Goal: Complete application form

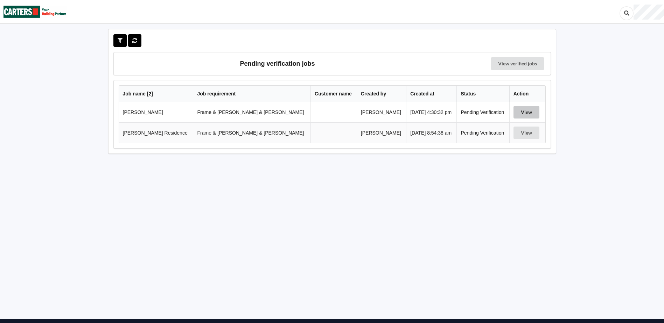
click at [528, 112] on button "View" at bounding box center [527, 112] width 26 height 13
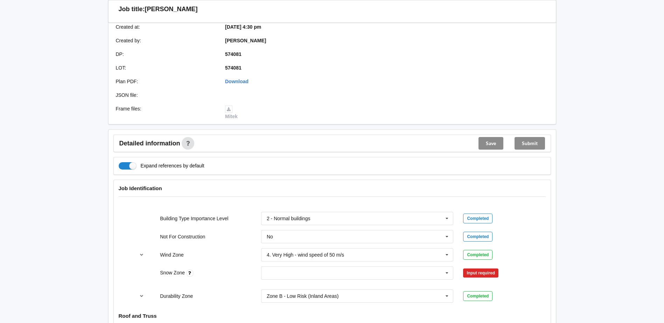
scroll to position [245, 0]
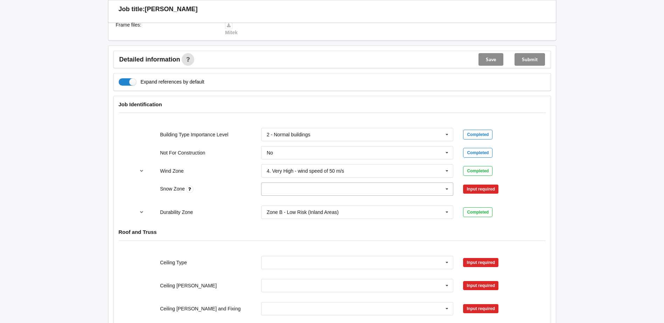
click at [449, 184] on icon at bounding box center [447, 189] width 11 height 13
click at [366, 196] on div "N0" at bounding box center [357, 202] width 192 height 13
click at [474, 184] on button "Confirm input" at bounding box center [484, 190] width 42 height 12
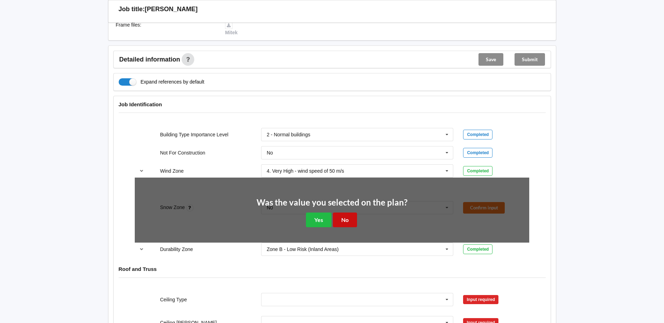
click at [342, 214] on button "No" at bounding box center [345, 220] width 24 height 14
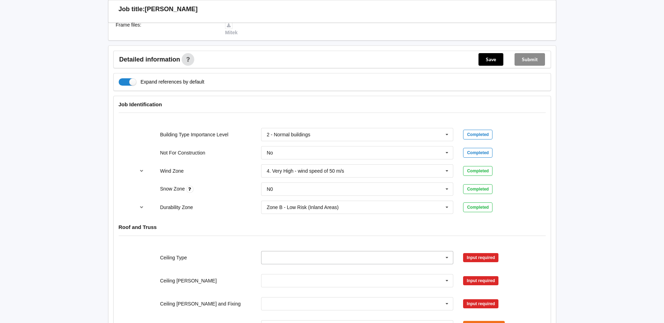
click at [446, 252] on icon at bounding box center [447, 258] width 11 height 13
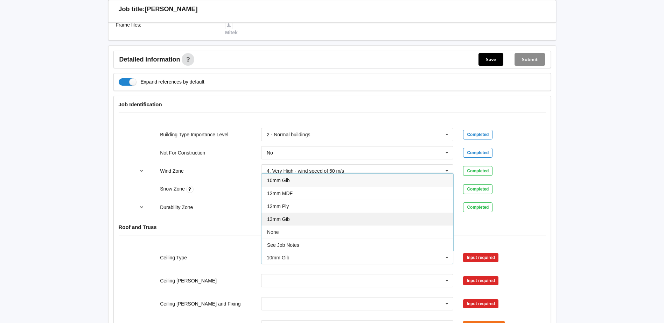
click at [344, 213] on div "13mm Gib" at bounding box center [357, 219] width 192 height 13
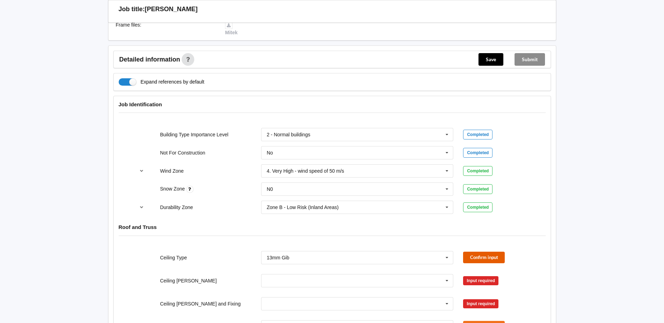
click at [493, 252] on button "Confirm input" at bounding box center [484, 258] width 42 height 12
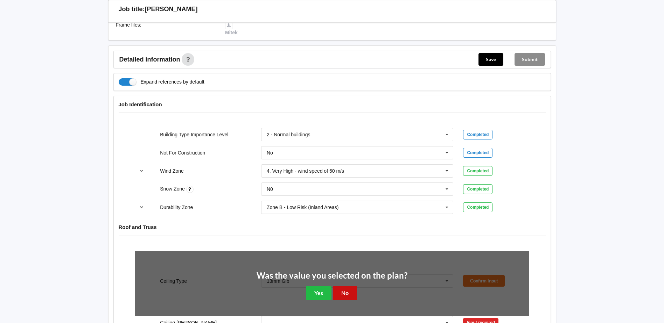
click at [347, 290] on button "No" at bounding box center [345, 293] width 24 height 14
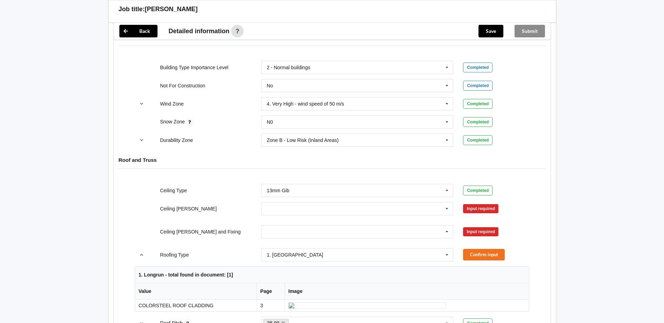
scroll to position [315, 0]
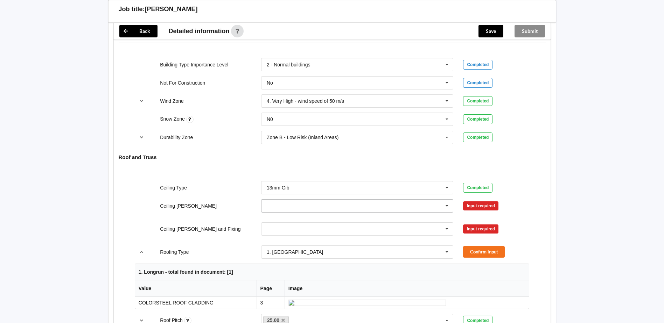
click at [441, 200] on input "text" at bounding box center [358, 206] width 192 height 13
click at [365, 239] on div "600mm" at bounding box center [357, 244] width 192 height 13
click at [445, 200] on icon at bounding box center [447, 206] width 11 height 13
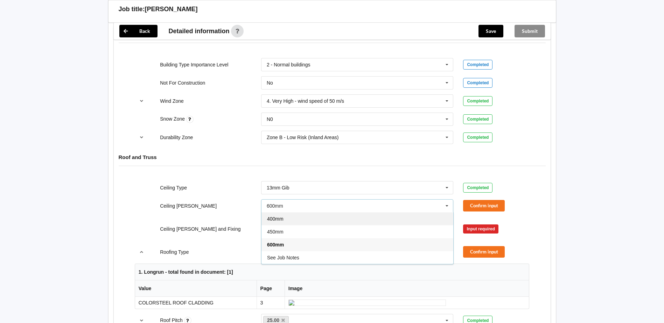
click at [381, 212] on div "400mm" at bounding box center [357, 218] width 192 height 13
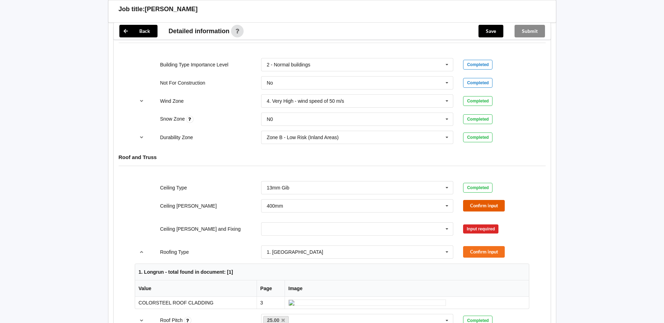
click at [481, 200] on button "Confirm input" at bounding box center [484, 206] width 42 height 12
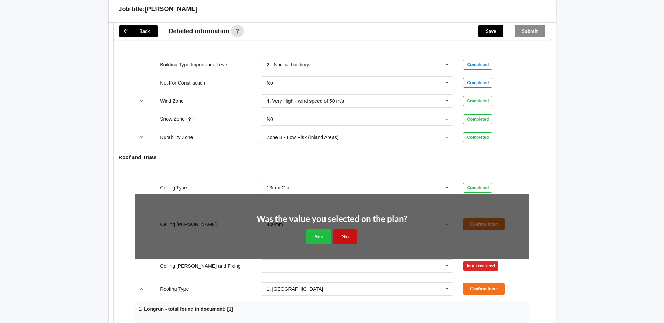
click at [347, 230] on button "No" at bounding box center [345, 237] width 24 height 14
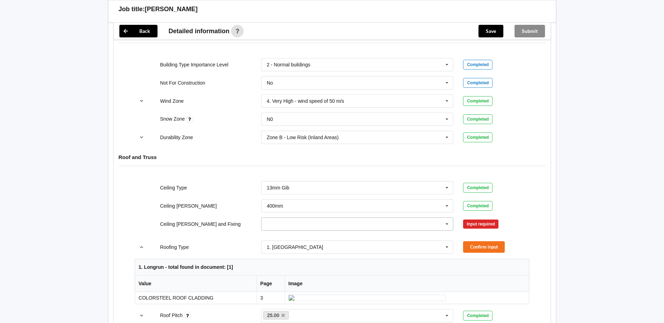
click at [445, 218] on icon at bounding box center [447, 224] width 11 height 13
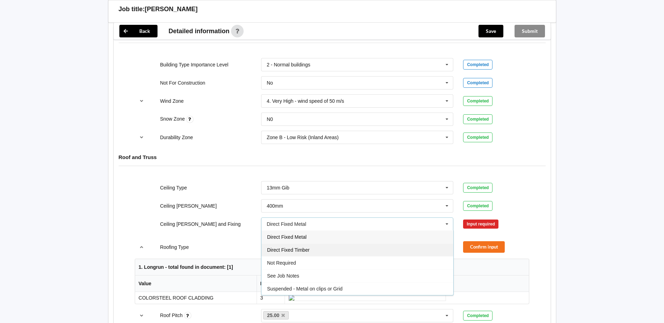
click at [348, 244] on div "Direct Fixed Timber" at bounding box center [357, 250] width 192 height 13
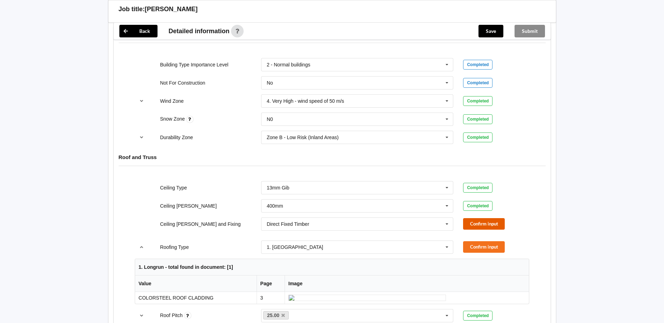
click at [477, 218] on button "Confirm input" at bounding box center [484, 224] width 42 height 12
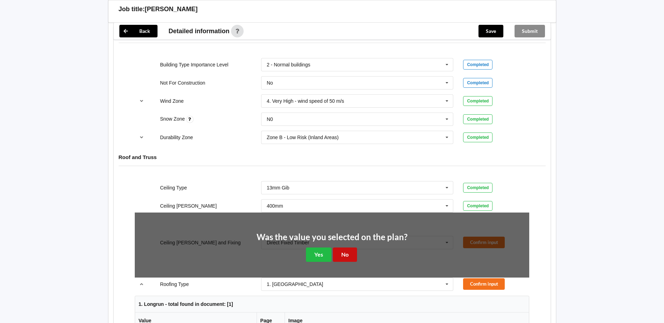
click at [339, 249] on button "No" at bounding box center [345, 255] width 24 height 14
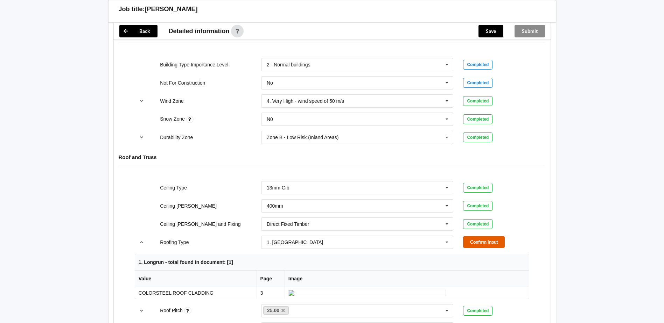
click at [481, 237] on button "Confirm input" at bounding box center [484, 243] width 42 height 12
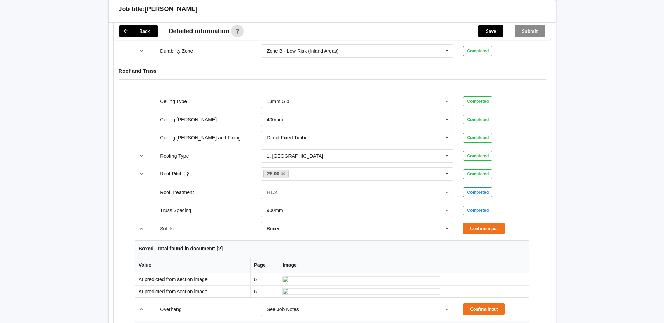
scroll to position [420, 0]
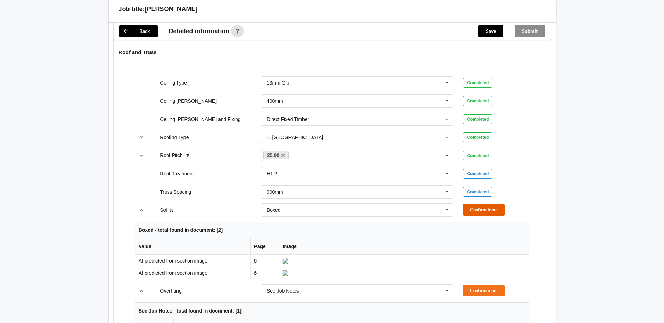
click at [487, 204] on button "Confirm input" at bounding box center [484, 210] width 42 height 12
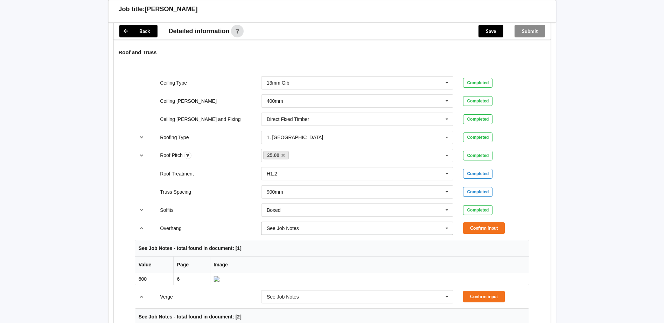
click at [447, 222] on icon at bounding box center [447, 228] width 11 height 13
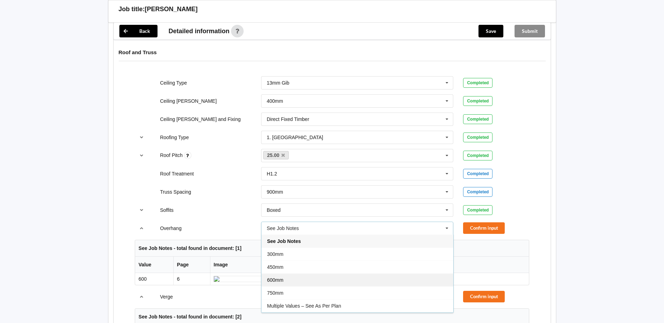
click at [352, 278] on div "600mm" at bounding box center [357, 280] width 192 height 13
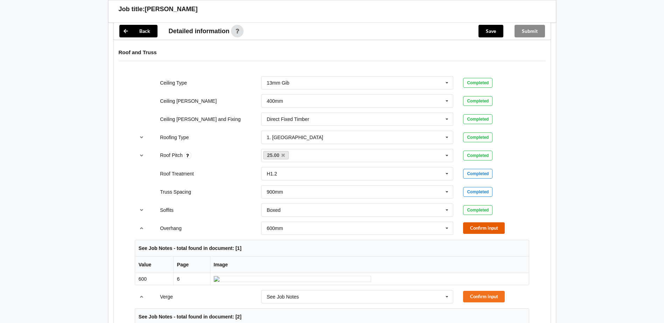
click at [482, 223] on button "Confirm input" at bounding box center [484, 229] width 42 height 12
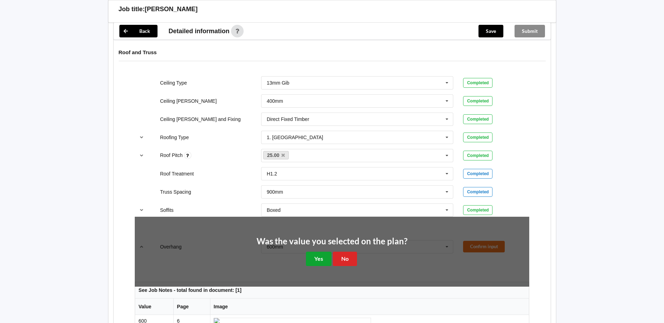
click at [320, 253] on button "Yes" at bounding box center [319, 259] width 26 height 14
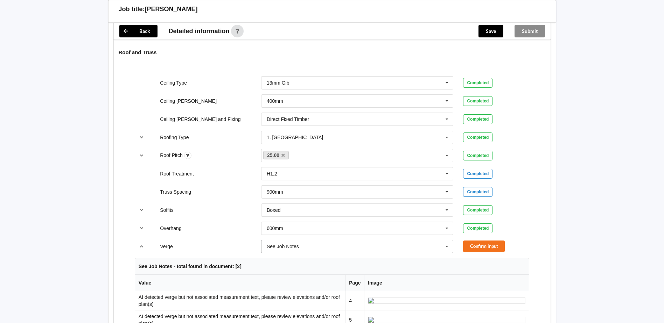
click at [449, 240] on icon at bounding box center [447, 246] width 11 height 13
click at [375, 201] on div "600mm" at bounding box center [357, 207] width 192 height 13
click at [492, 242] on button "Confirm input" at bounding box center [484, 247] width 42 height 12
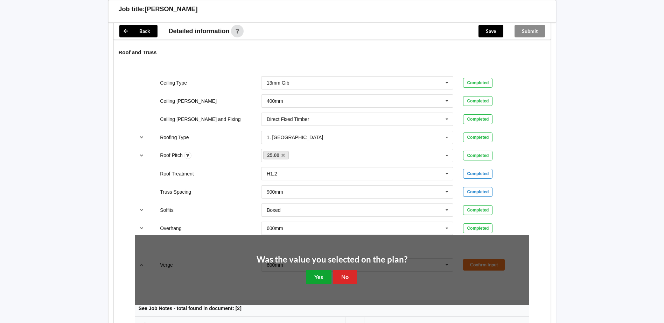
click at [321, 270] on button "Yes" at bounding box center [319, 277] width 26 height 14
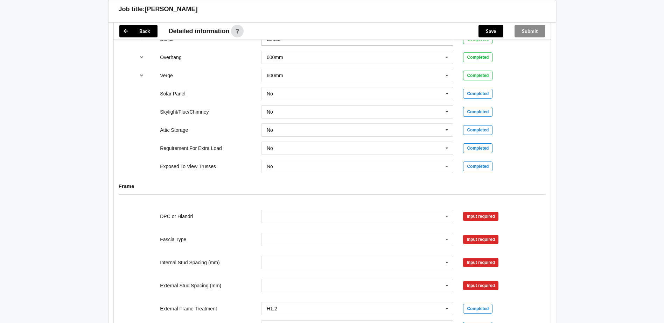
scroll to position [595, 0]
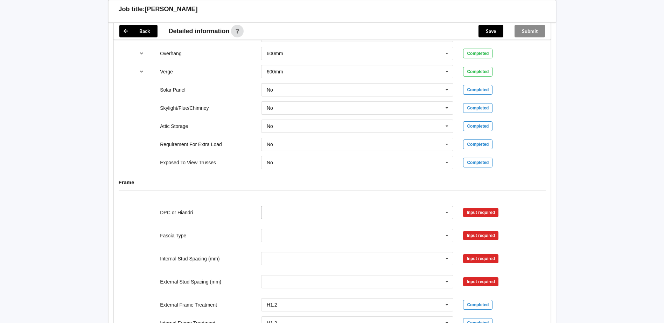
click at [442, 207] on icon at bounding box center [447, 213] width 11 height 13
click at [397, 219] on div "DPC Fitted" at bounding box center [357, 225] width 192 height 13
click at [476, 208] on button "Confirm input" at bounding box center [484, 213] width 42 height 12
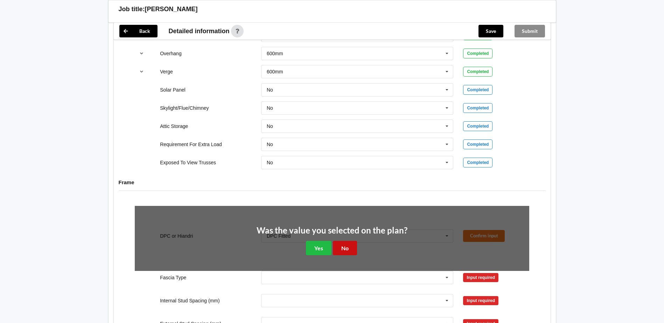
click at [340, 243] on button "No" at bounding box center [345, 248] width 24 height 14
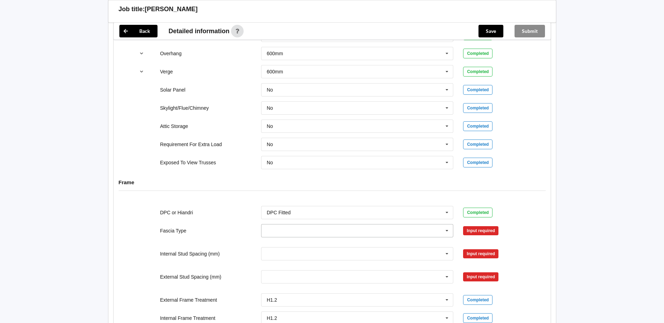
click at [449, 225] on icon at bounding box center [447, 231] width 11 height 13
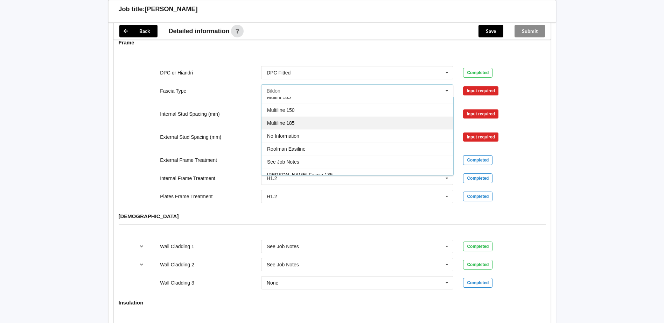
scroll to position [210, 0]
click at [330, 120] on div "No Information" at bounding box center [357, 126] width 192 height 13
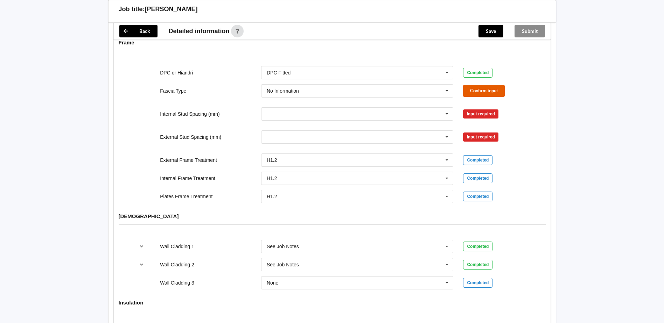
click at [490, 85] on button "Confirm input" at bounding box center [484, 91] width 42 height 12
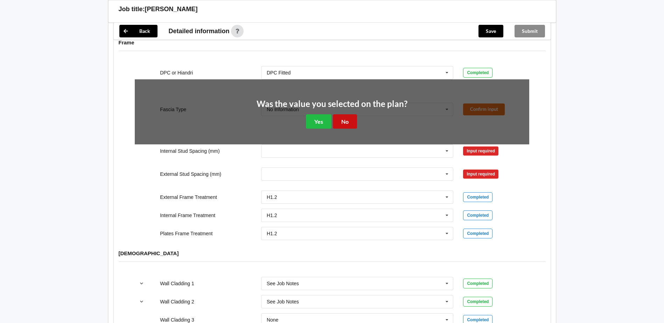
click at [342, 114] on button "No" at bounding box center [345, 121] width 24 height 14
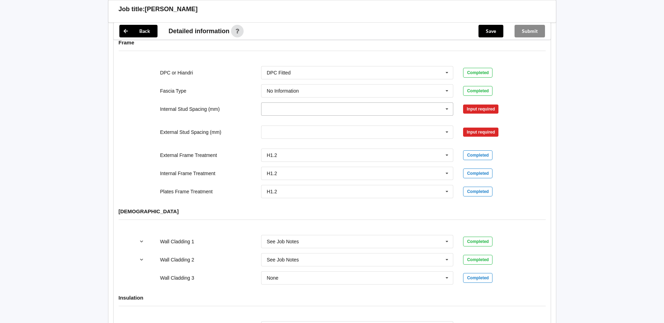
click at [447, 103] on icon at bounding box center [447, 109] width 11 height 13
click at [353, 169] on div "600" at bounding box center [357, 173] width 192 height 13
click at [488, 103] on button "Confirm input" at bounding box center [484, 109] width 42 height 12
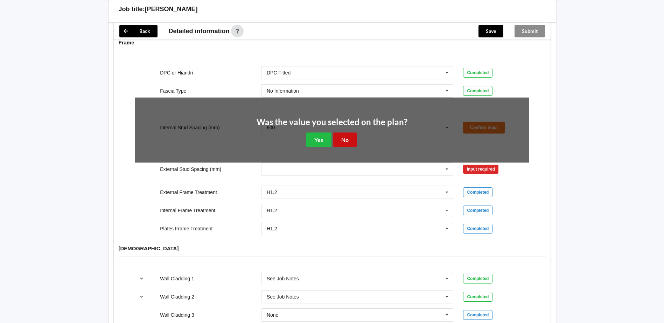
click at [348, 133] on button "No" at bounding box center [345, 140] width 24 height 14
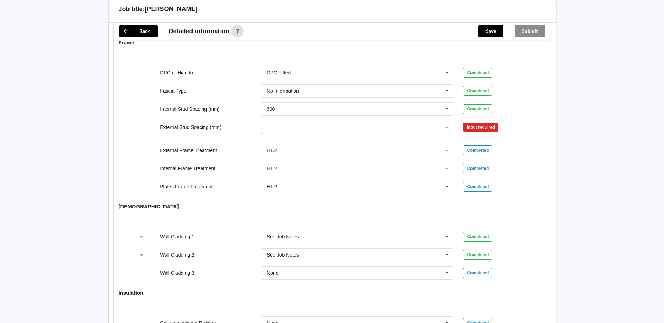
click at [446, 121] on icon at bounding box center [447, 127] width 11 height 13
click at [385, 147] on div "400" at bounding box center [357, 153] width 192 height 13
click at [480, 121] on button "Confirm input" at bounding box center [484, 127] width 42 height 12
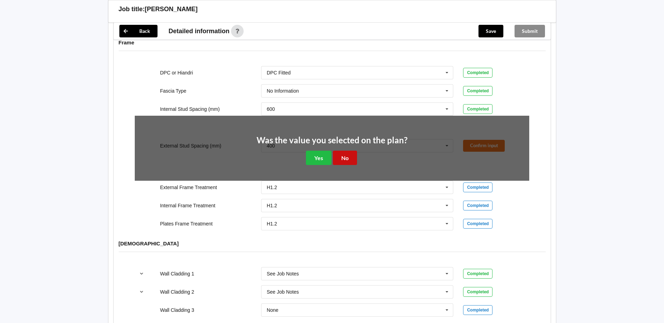
click at [351, 151] on button "No" at bounding box center [345, 158] width 24 height 14
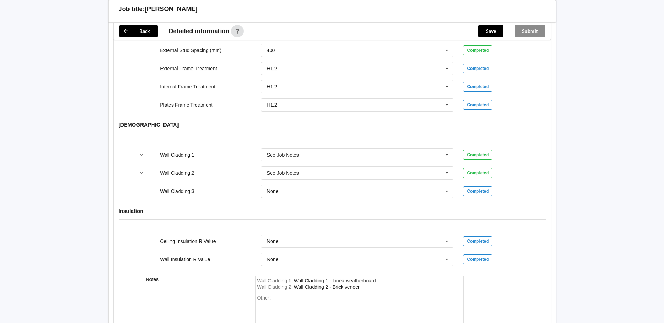
scroll to position [844, 0]
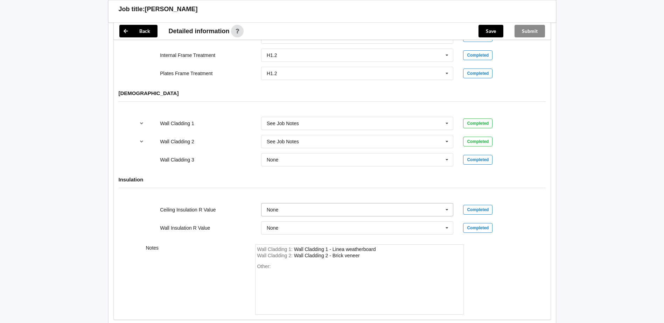
click at [404, 204] on input "text" at bounding box center [358, 210] width 192 height 13
type input "R7.0"
click at [386, 216] on div "R7.0" at bounding box center [357, 222] width 192 height 13
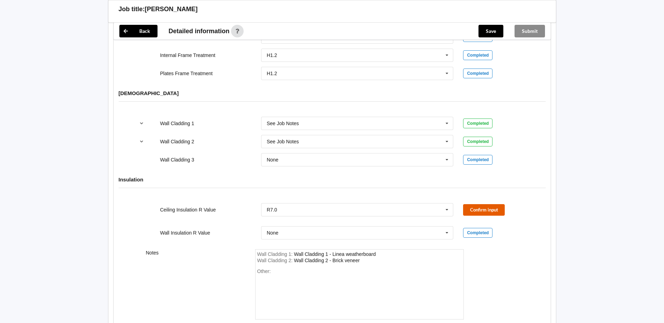
click at [475, 204] on button "Confirm input" at bounding box center [484, 210] width 42 height 12
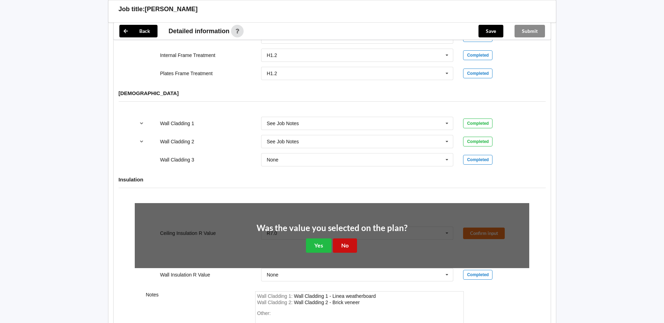
click at [337, 239] on button "No" at bounding box center [345, 246] width 24 height 14
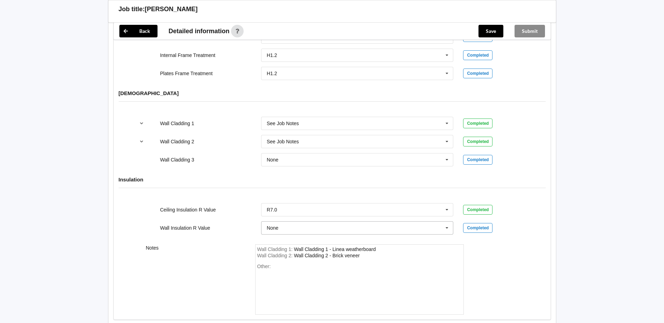
click at [351, 222] on input "text" at bounding box center [358, 228] width 192 height 13
type input "R2.4"
click at [341, 235] on div "R2.4" at bounding box center [357, 241] width 192 height 13
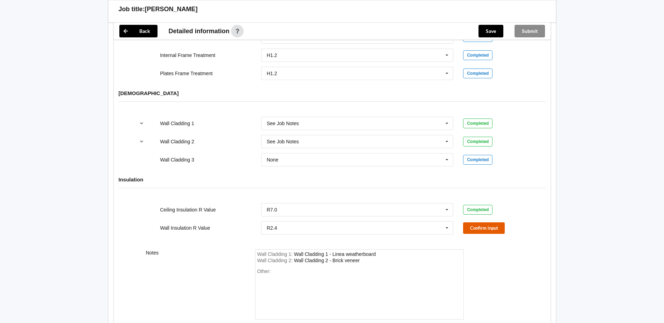
click at [473, 223] on button "Confirm input" at bounding box center [484, 229] width 42 height 12
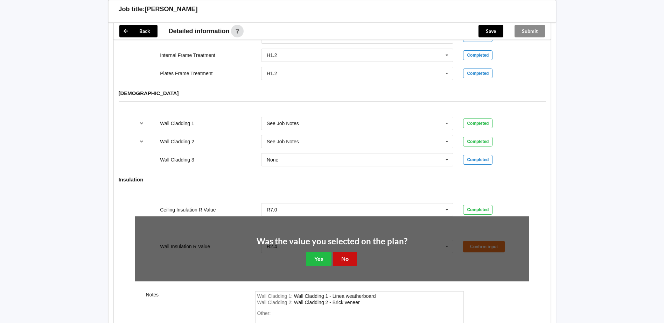
click at [341, 252] on button "No" at bounding box center [345, 259] width 24 height 14
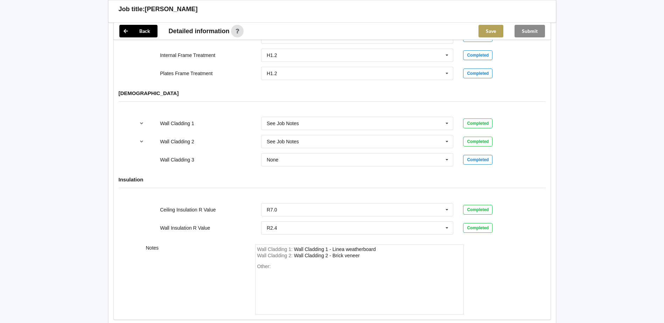
click at [491, 31] on button "Save" at bounding box center [491, 31] width 25 height 13
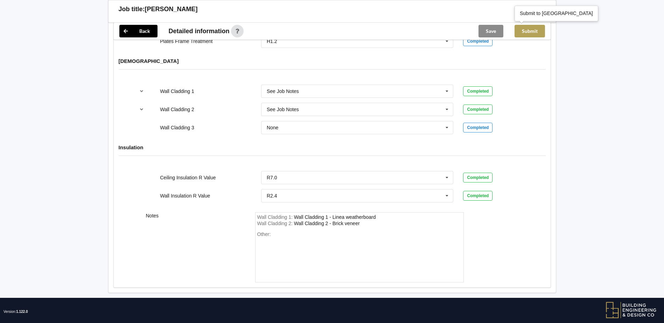
click at [535, 32] on button "Submit" at bounding box center [530, 31] width 30 height 13
